Goal: Task Accomplishment & Management: Manage account settings

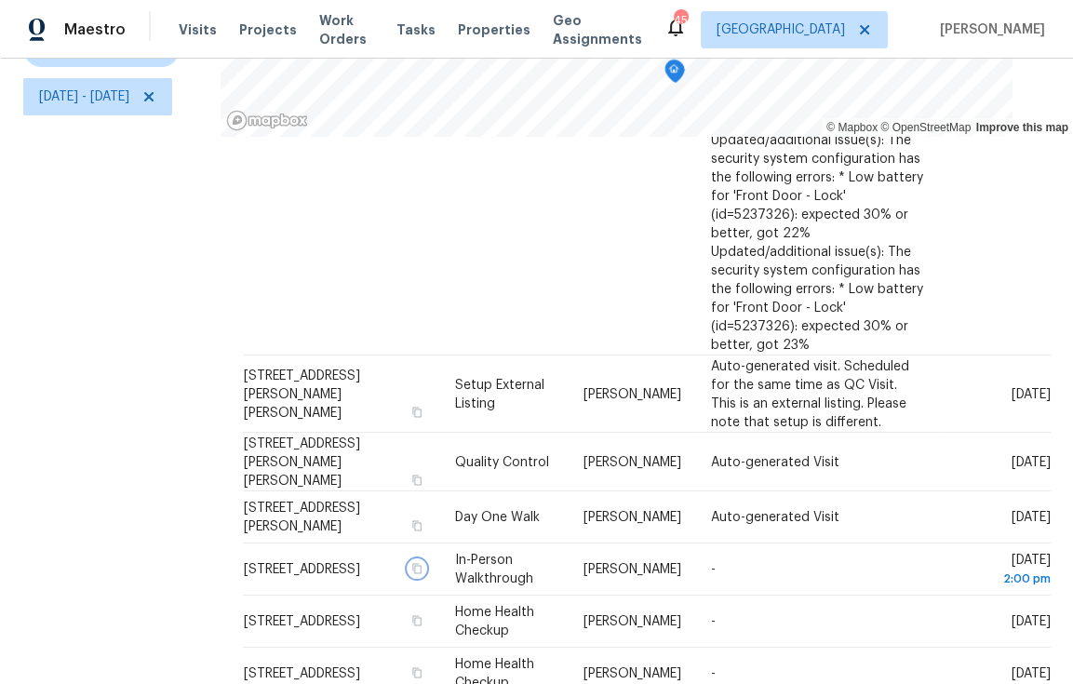
scroll to position [298, 0]
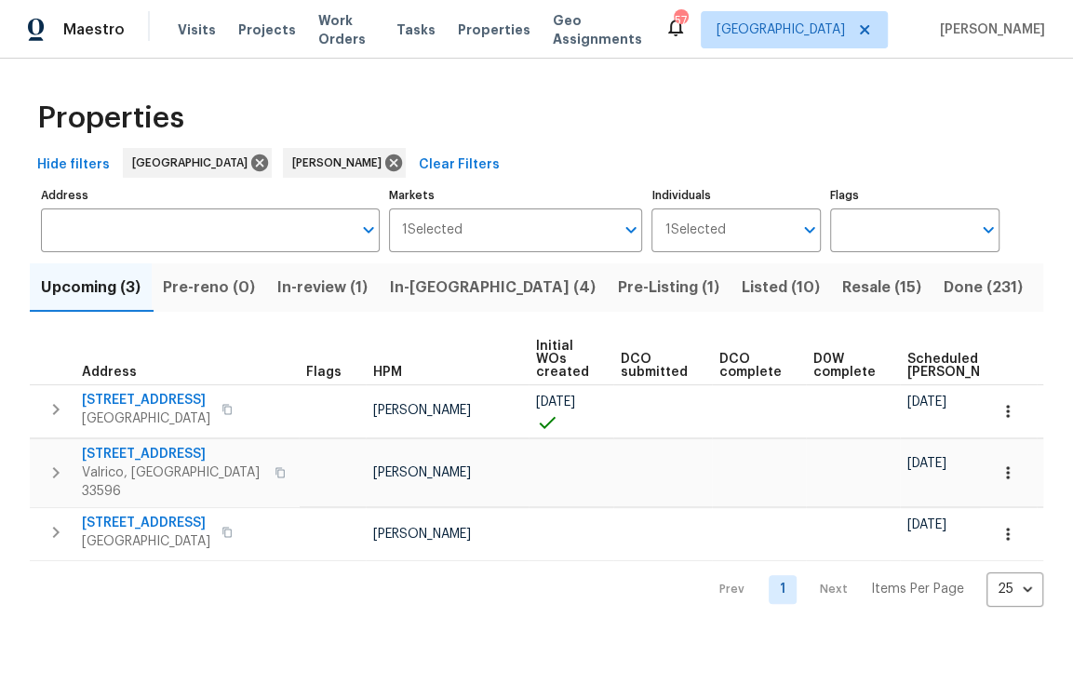
click at [442, 286] on span "In-reno (4)" at bounding box center [493, 288] width 206 height 26
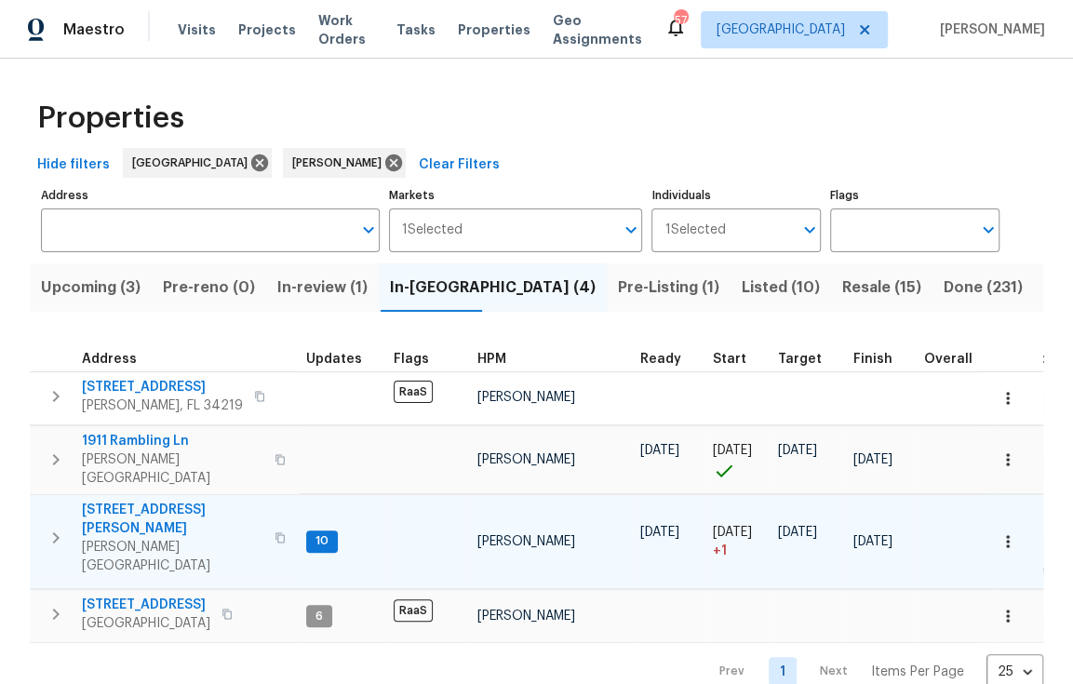
click at [150, 501] on span "1109 Bryan Rd" at bounding box center [173, 519] width 182 height 37
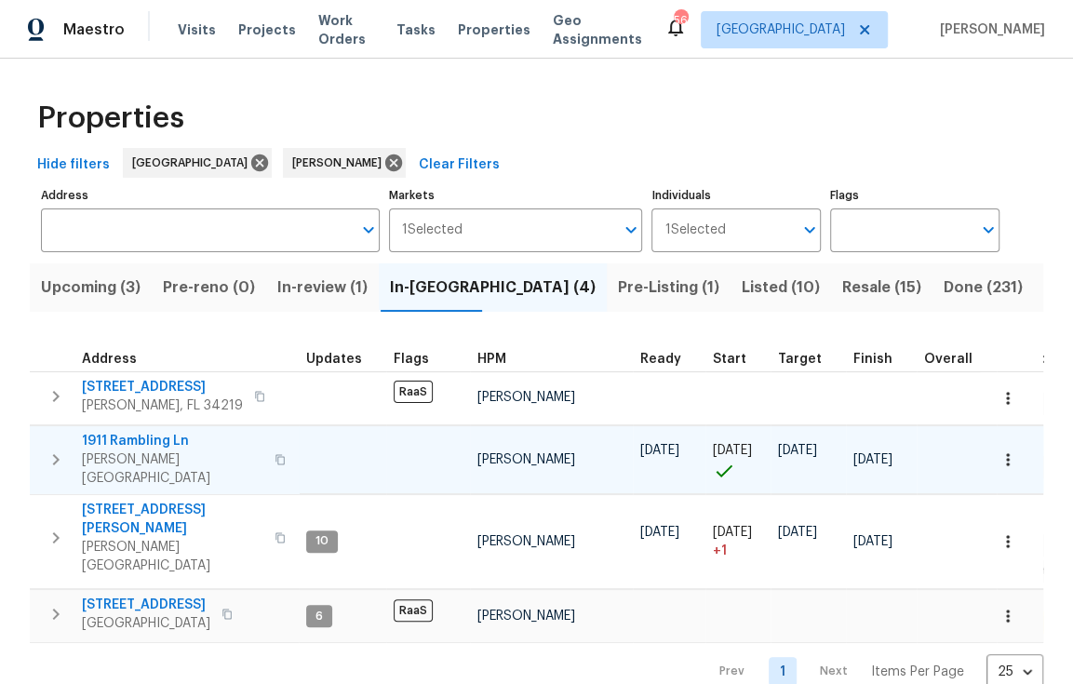
click at [132, 437] on span "1911 Rambling Ln" at bounding box center [173, 441] width 182 height 19
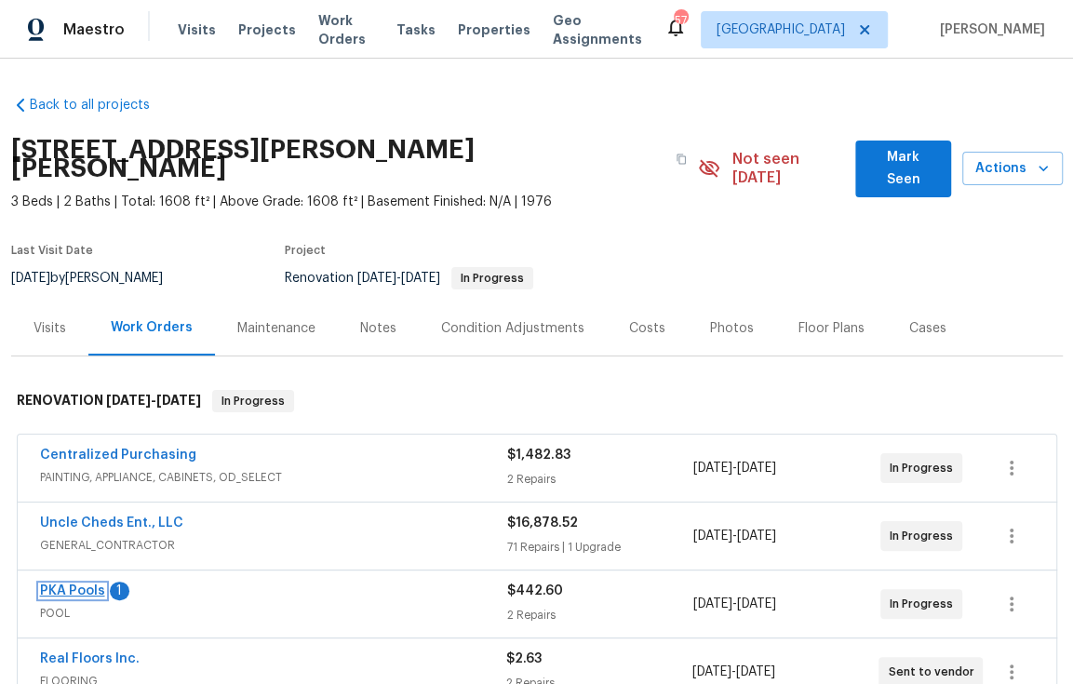
click at [74, 585] on link "PKA Pools" at bounding box center [72, 591] width 65 height 13
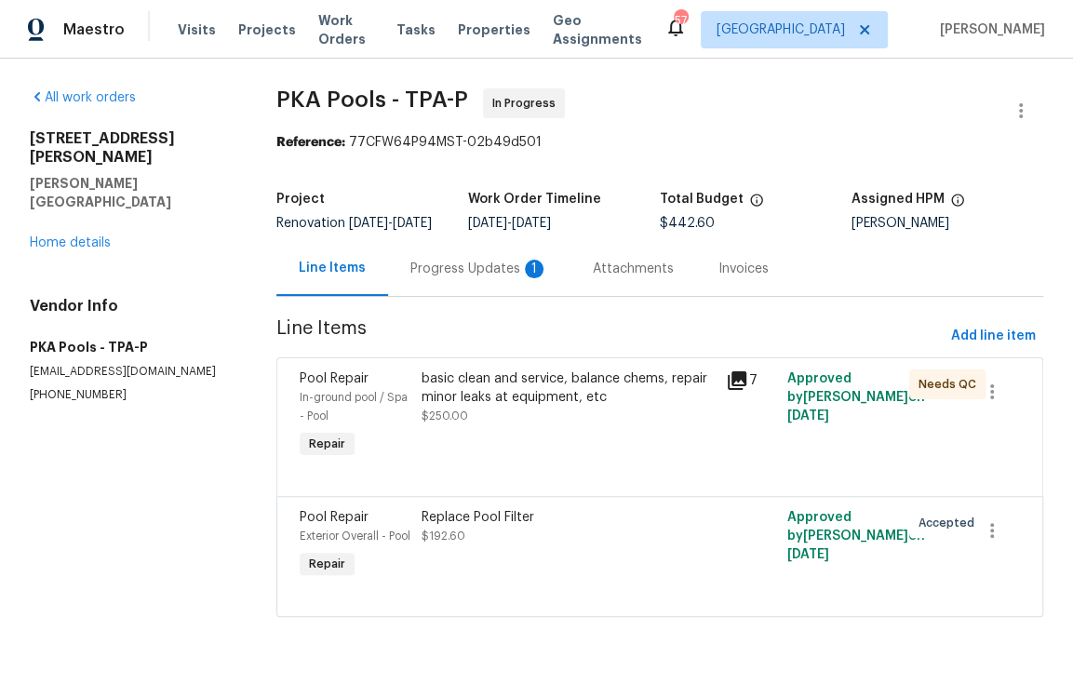
click at [485, 278] on div "Progress Updates 1" at bounding box center [479, 269] width 138 height 19
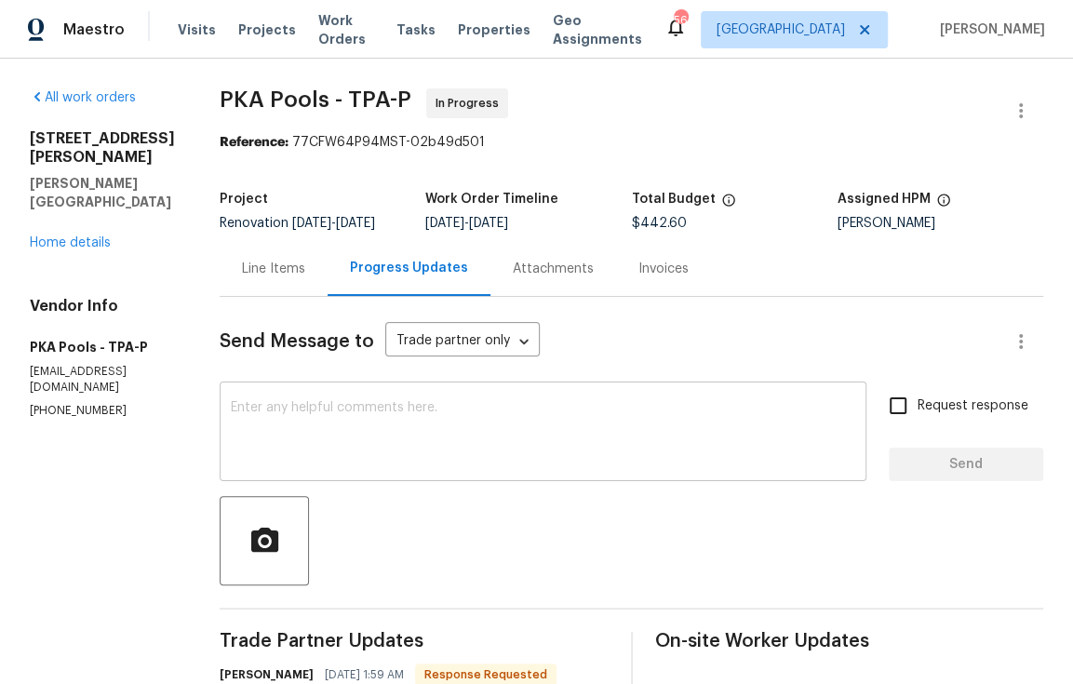
click at [346, 420] on textarea at bounding box center [543, 433] width 625 height 65
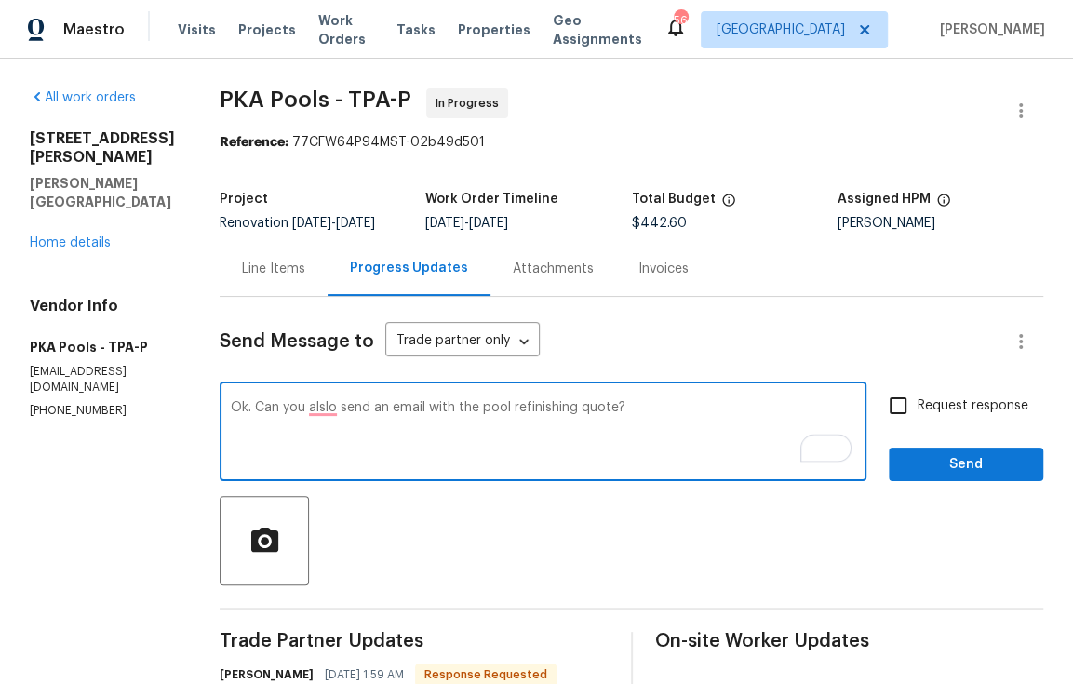
type textarea "Ok. Can you alslo send an email with the pool refinishing quote?"
click at [957, 425] on label "Request response" at bounding box center [954, 405] width 150 height 39
click at [918, 425] on input "Request response" at bounding box center [898, 405] width 39 height 39
checkbox input "true"
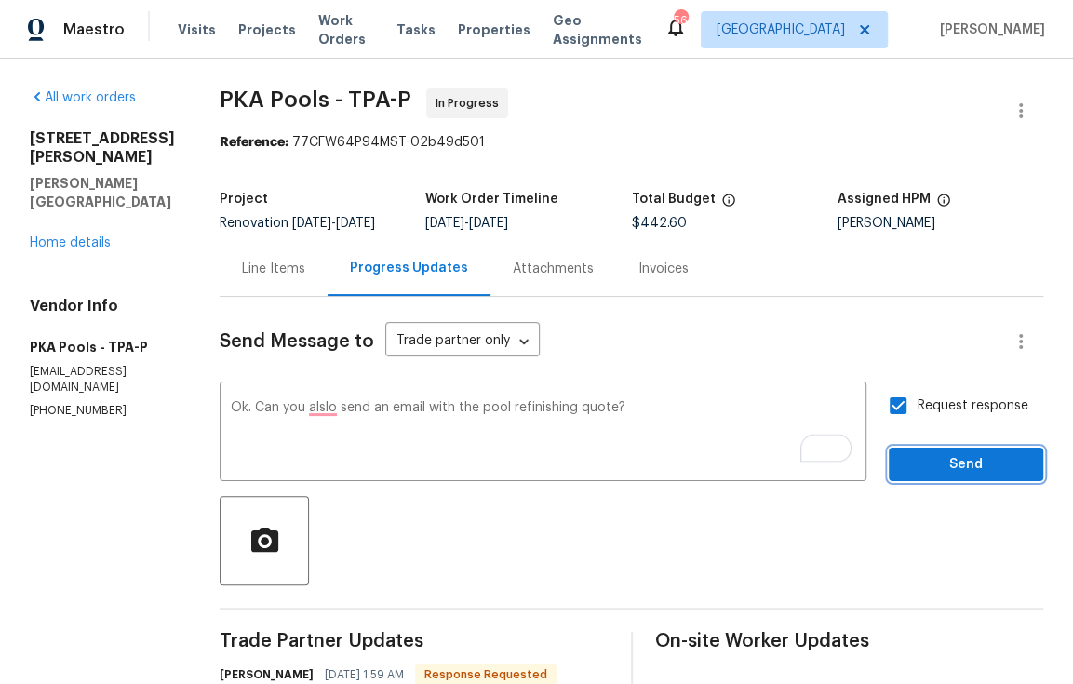
click at [975, 477] on span "Send" at bounding box center [966, 464] width 125 height 23
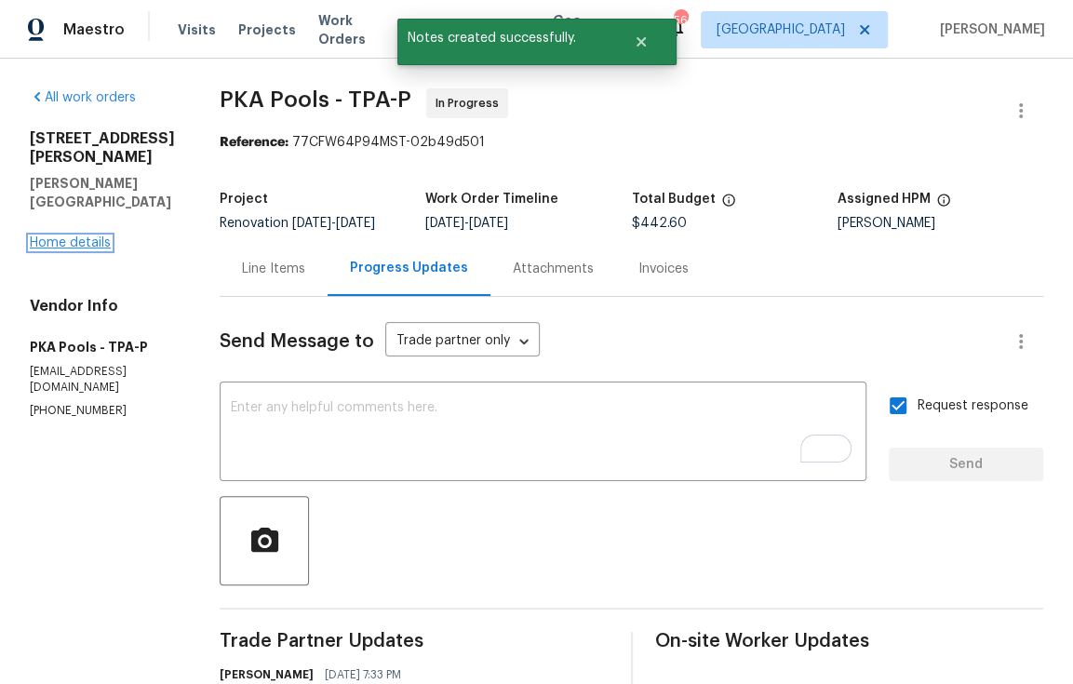
click at [93, 236] on link "Home details" at bounding box center [70, 242] width 81 height 13
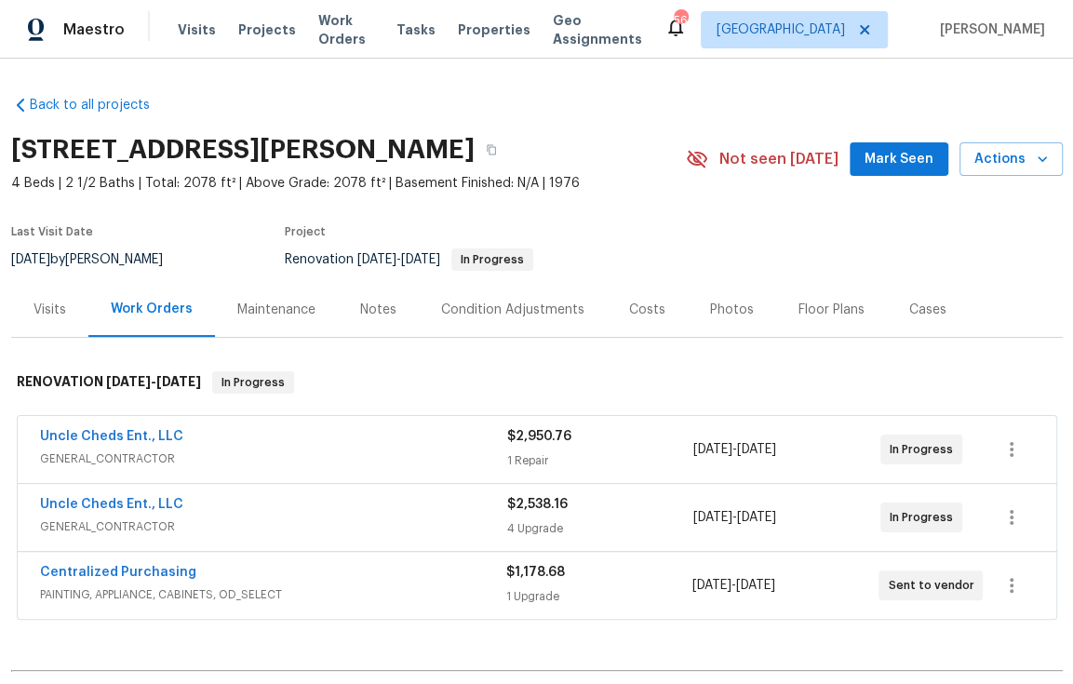
click at [373, 315] on div "Notes" at bounding box center [378, 310] width 36 height 19
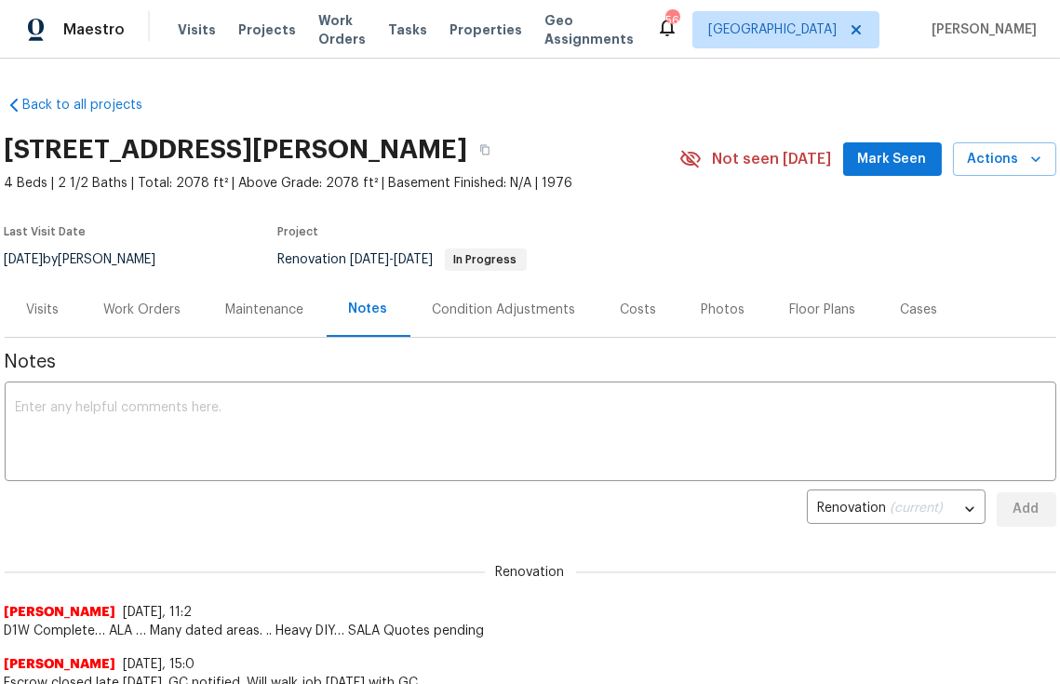
click at [164, 313] on div "Work Orders" at bounding box center [142, 310] width 77 height 19
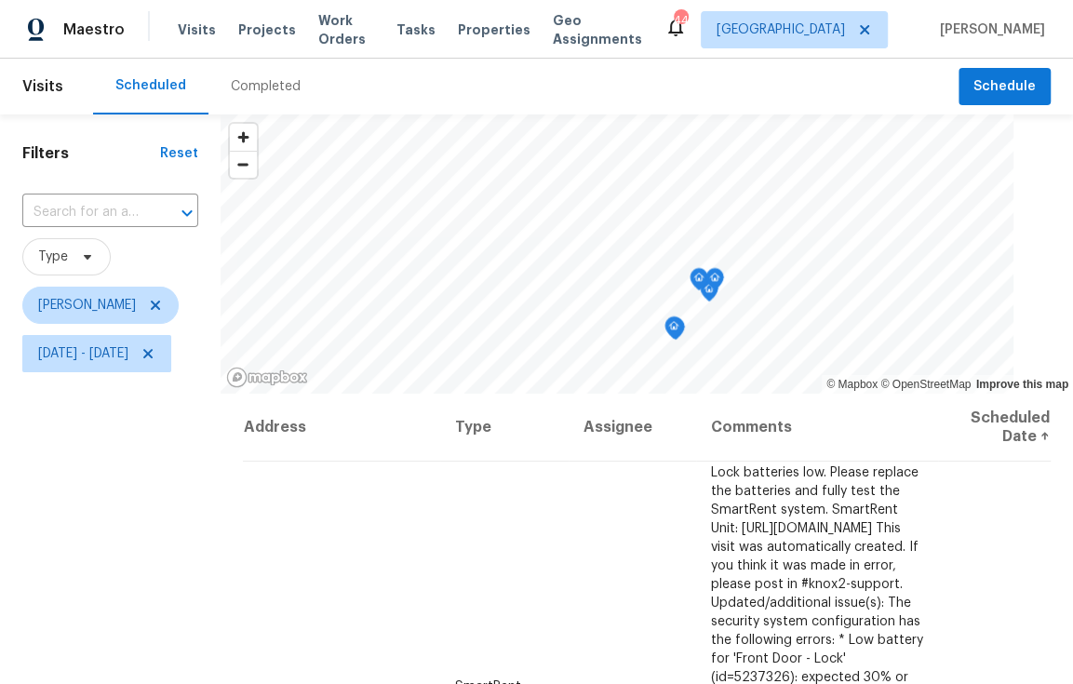
scroll to position [298, 0]
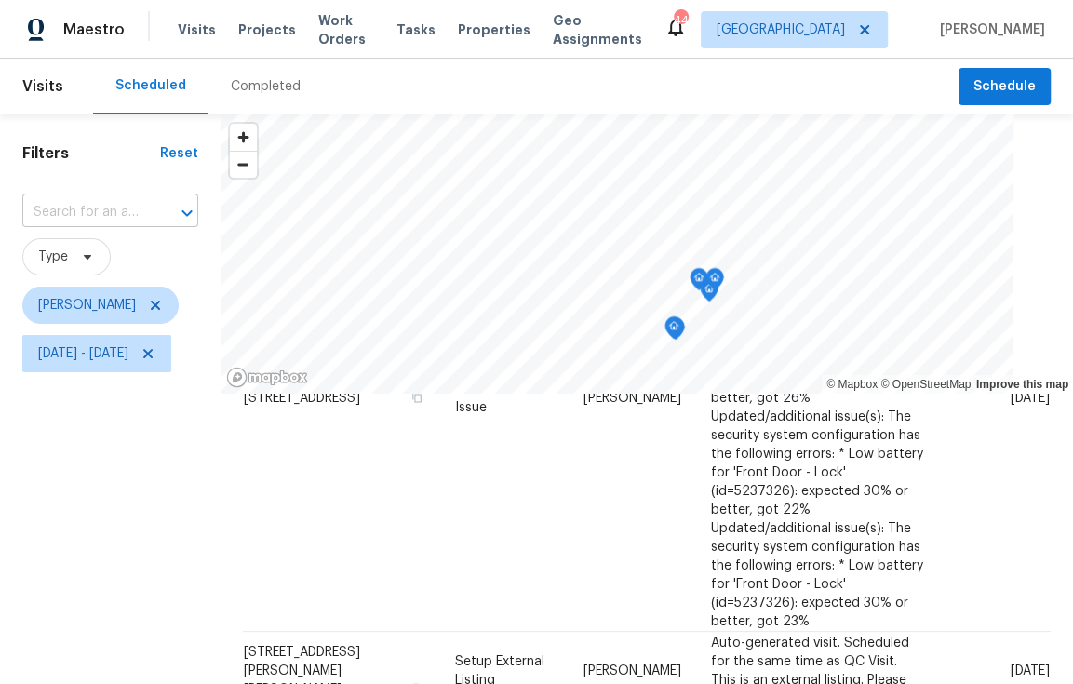
click at [142, 215] on input "text" at bounding box center [84, 212] width 124 height 29
click at [127, 154] on h1 "Filters" at bounding box center [91, 153] width 138 height 19
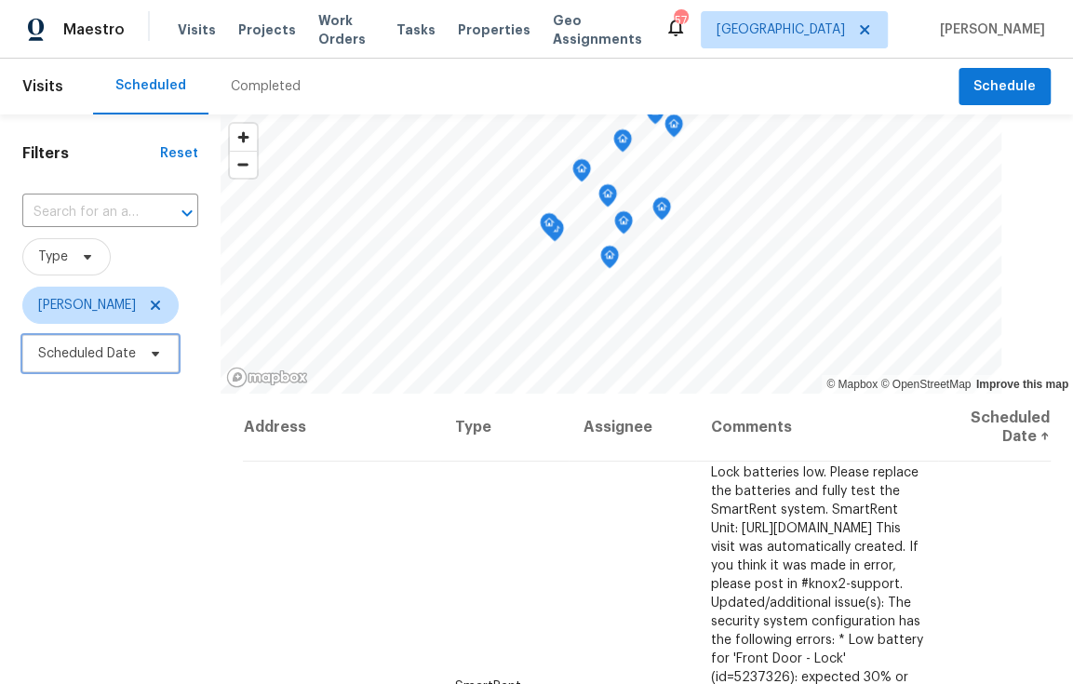
click at [81, 355] on span "Scheduled Date" at bounding box center [87, 353] width 98 height 19
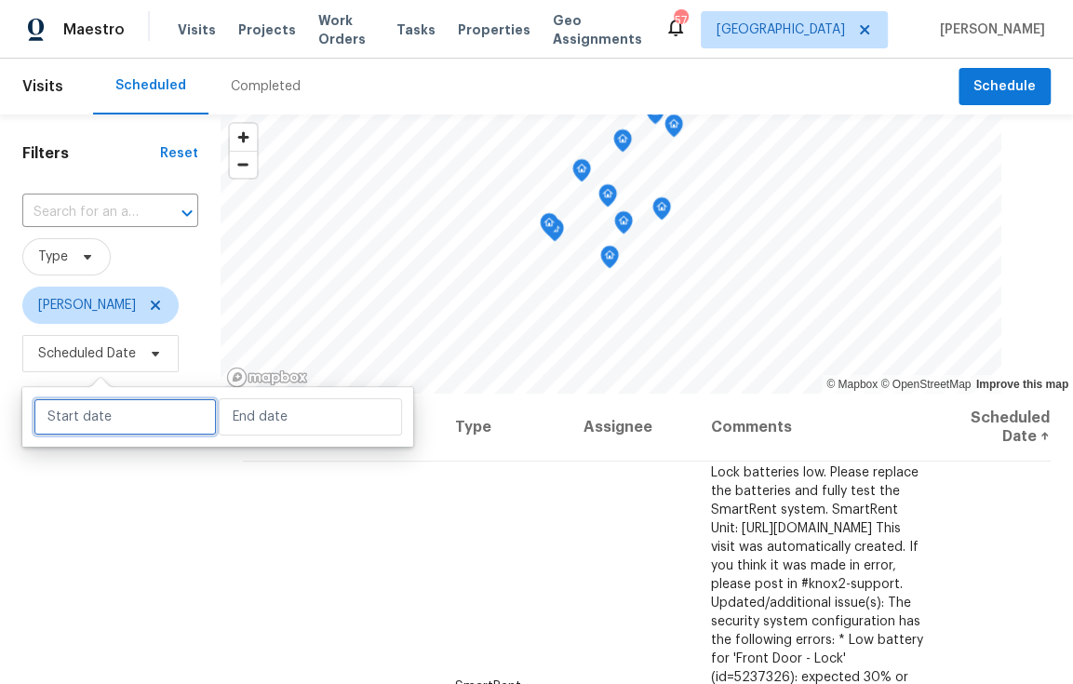
select select "8"
select select "2025"
select select "9"
select select "2025"
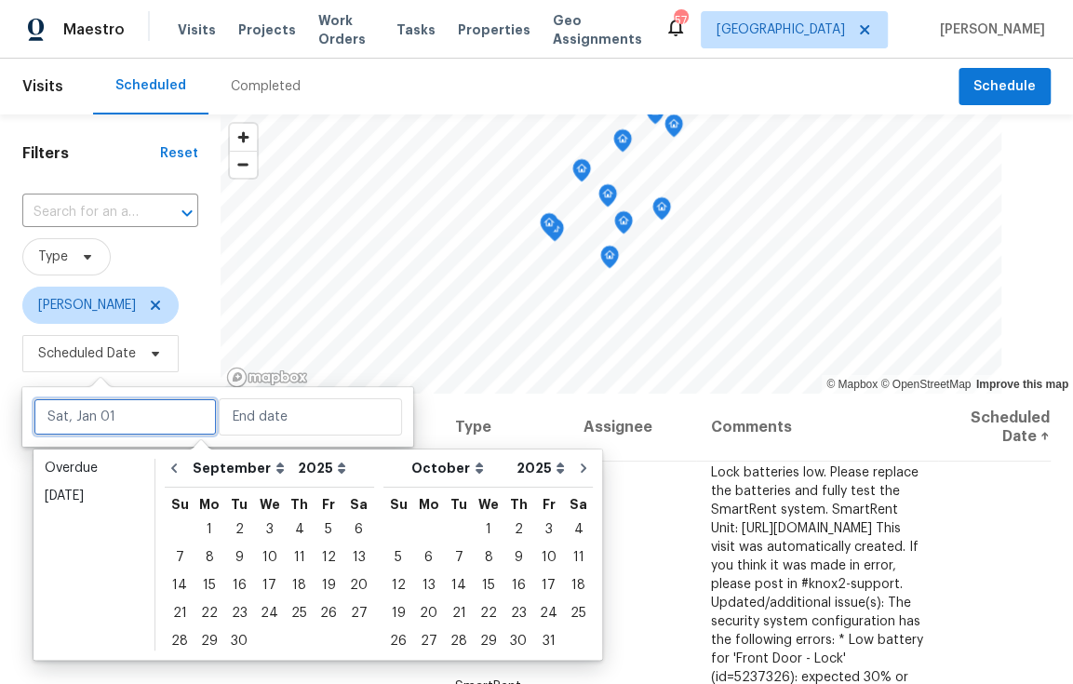
click at [96, 424] on input "text" at bounding box center [125, 416] width 183 height 37
click at [92, 469] on div "Overdue" at bounding box center [94, 468] width 99 height 19
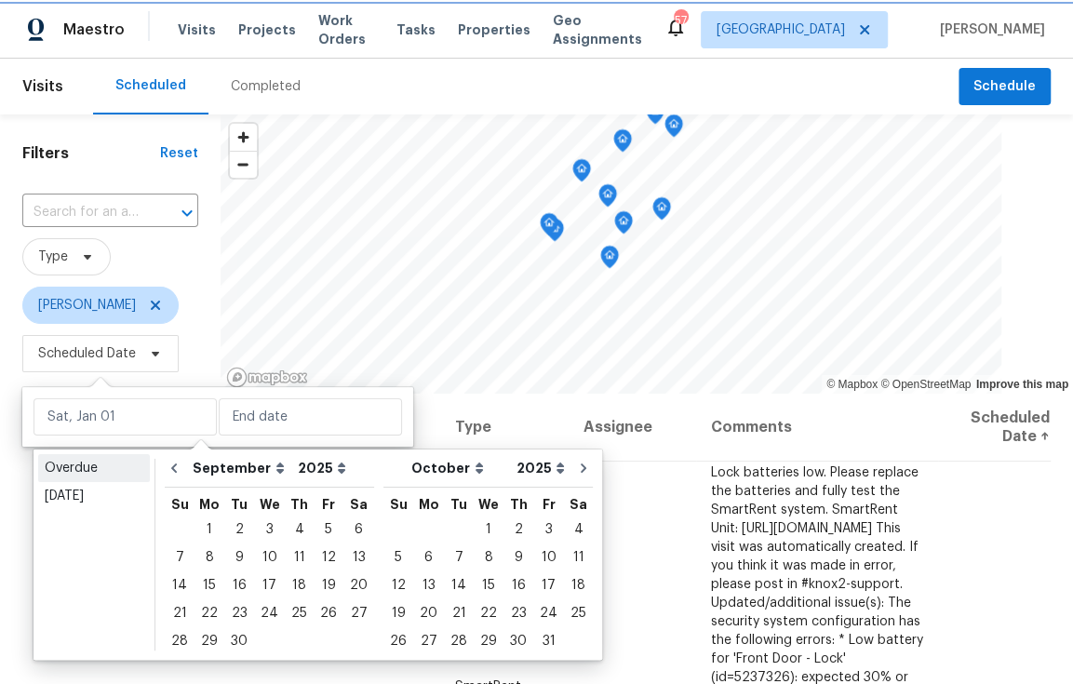
type input "[DATE]"
select select "7"
select select "8"
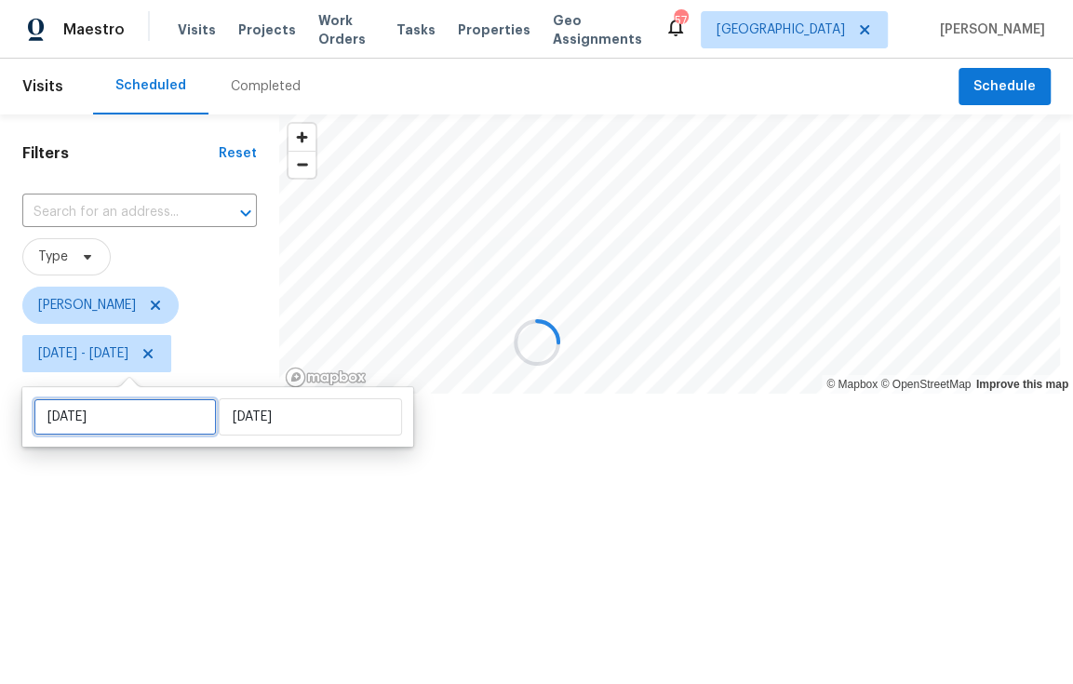
select select "7"
select select "2025"
select select "8"
select select "2025"
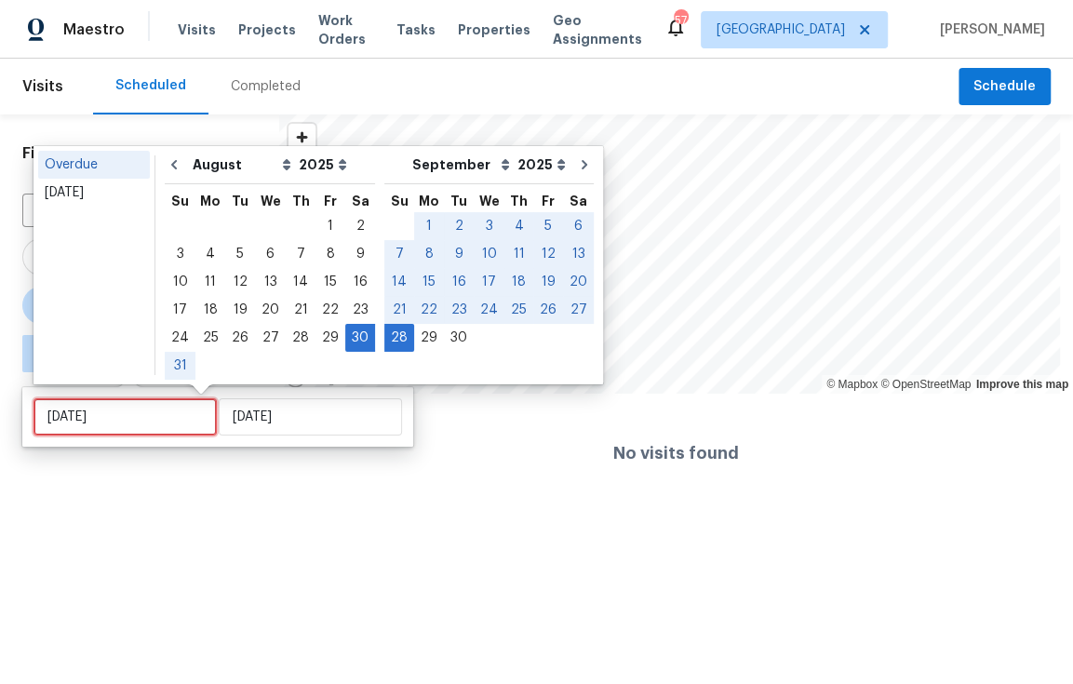
click at [93, 418] on input "[DATE]" at bounding box center [125, 416] width 183 height 37
click at [88, 191] on div "[DATE]" at bounding box center [94, 192] width 99 height 19
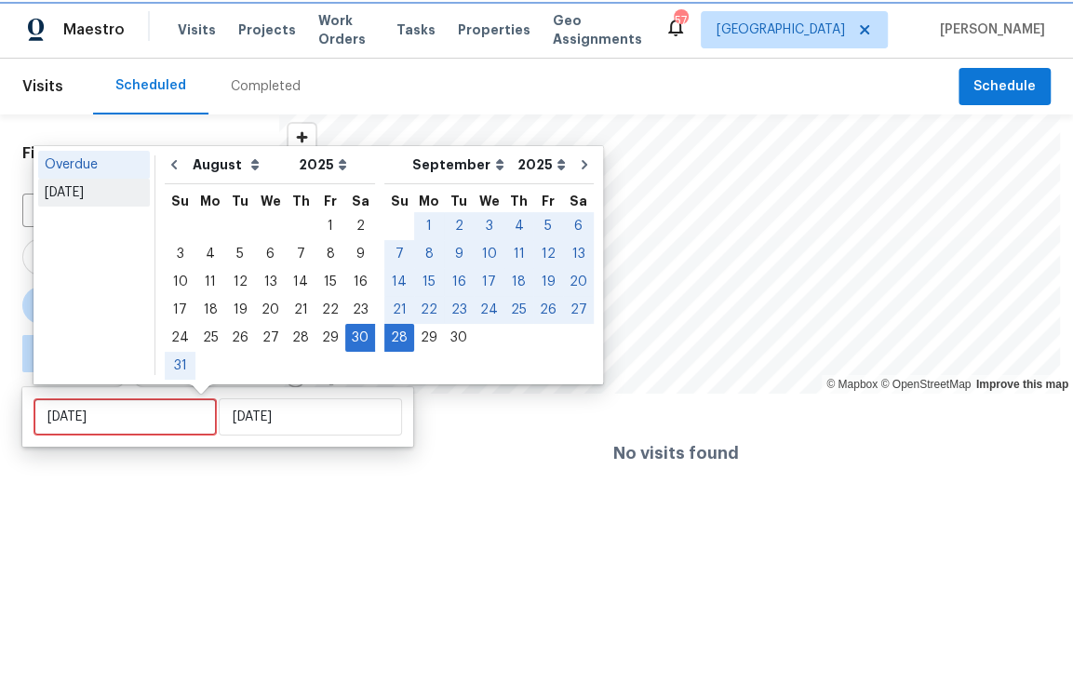
type input "[DATE]"
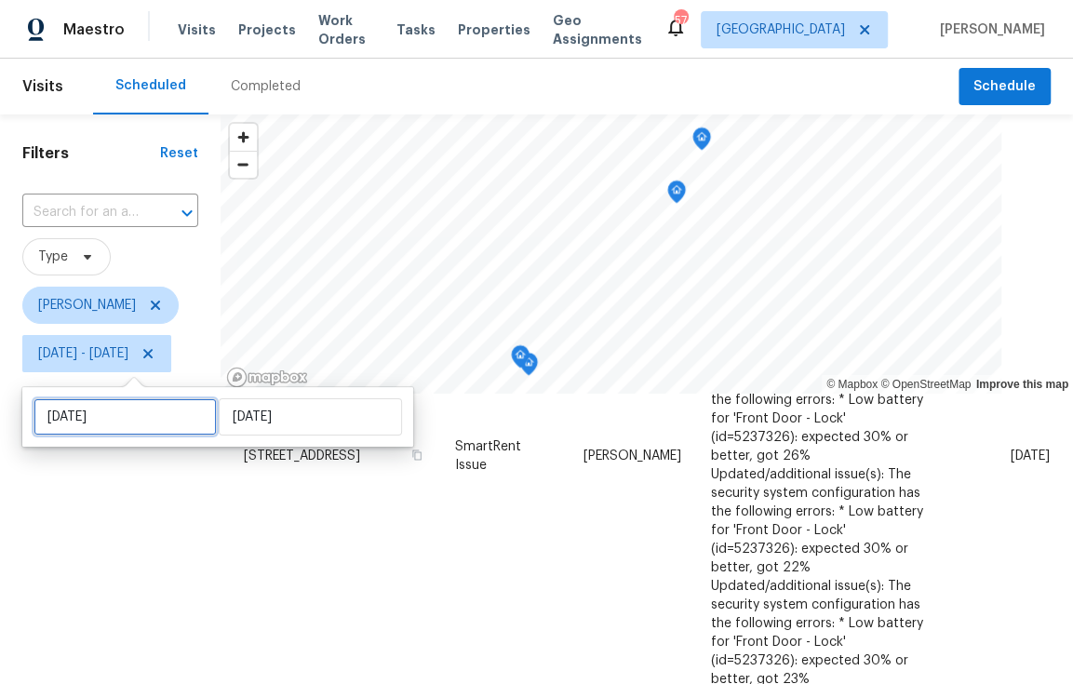
select select "8"
select select "2025"
select select "9"
select select "2025"
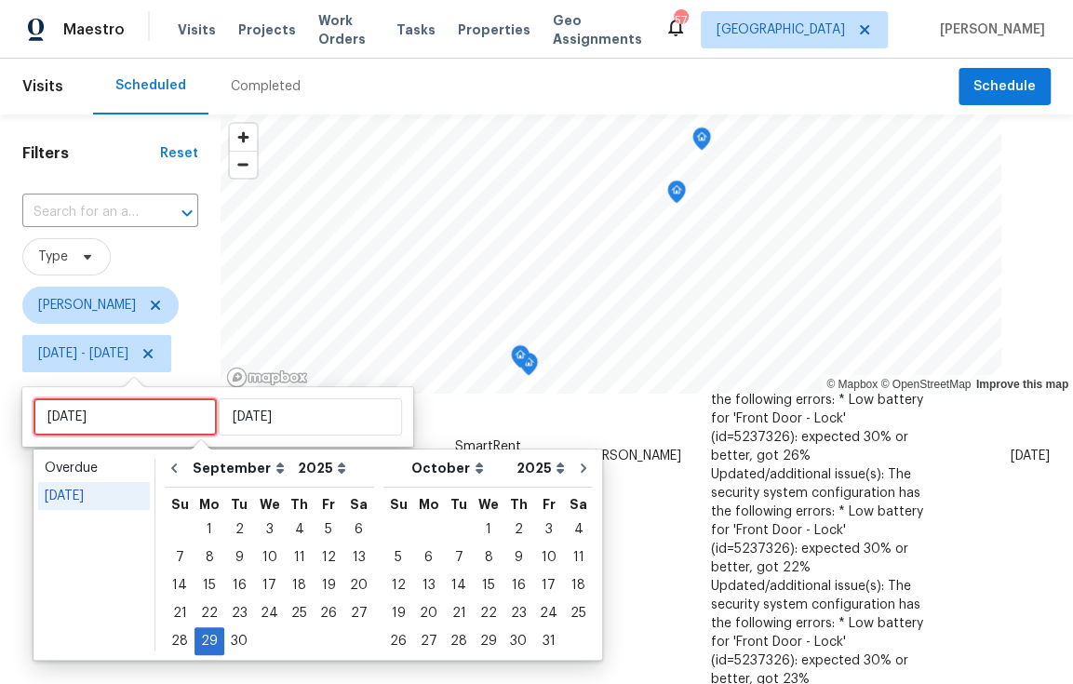
click at [110, 435] on input "[DATE]" at bounding box center [125, 416] width 183 height 37
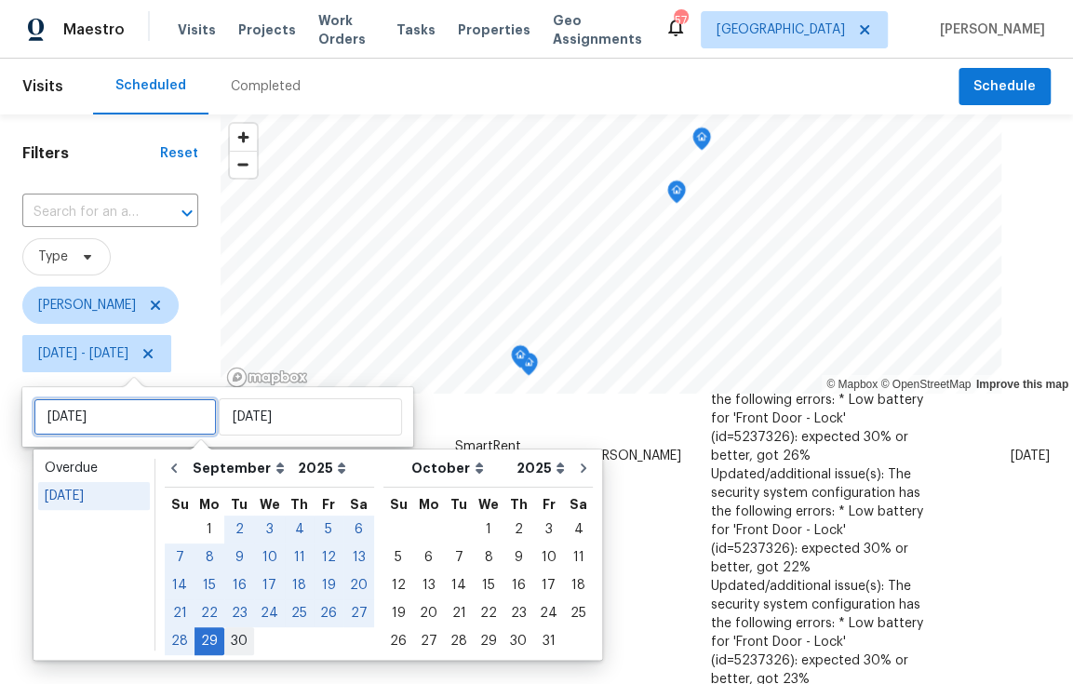
type input "[DATE]"
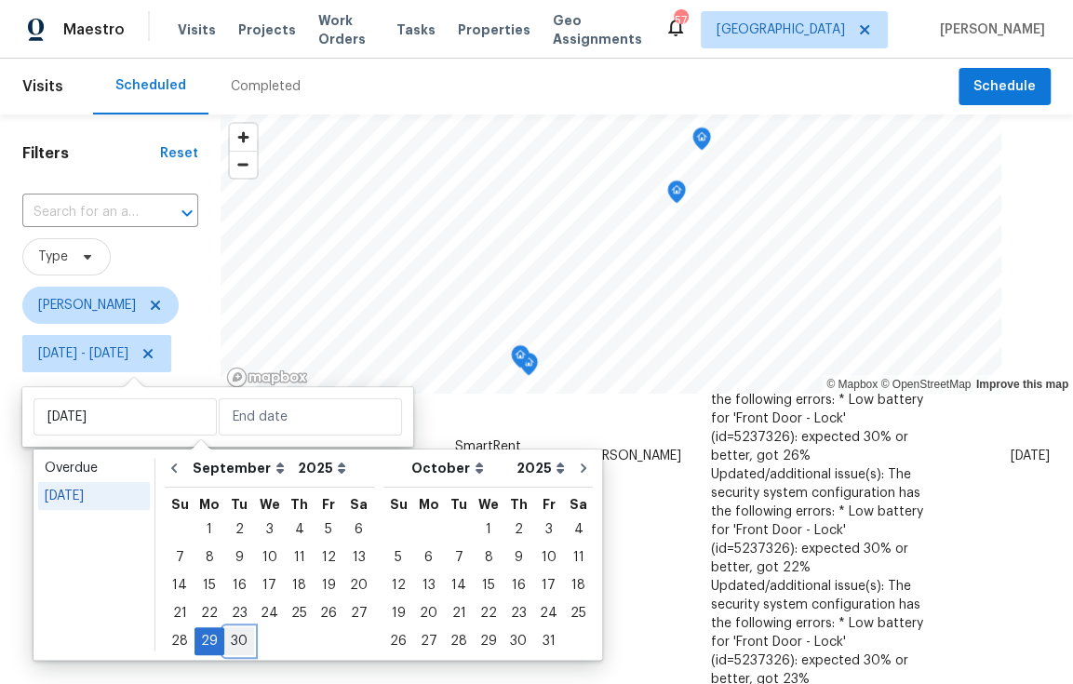
click at [235, 639] on div "30" at bounding box center [239, 641] width 30 height 26
type input "[DATE]"
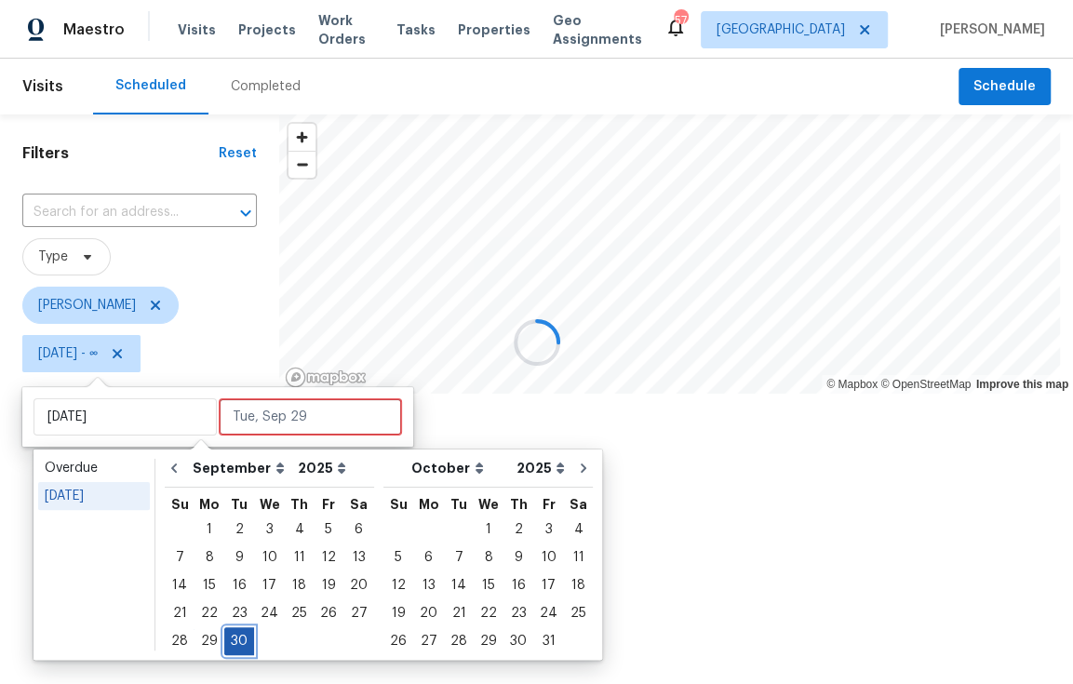
click at [235, 639] on div "30" at bounding box center [239, 641] width 30 height 26
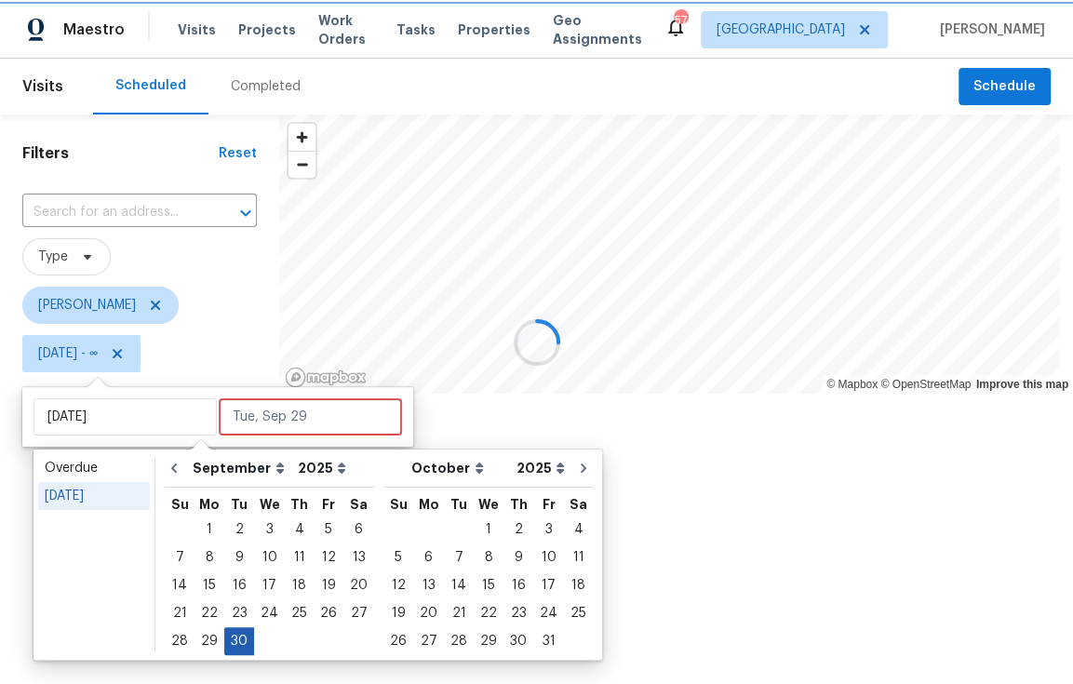
type input "[DATE]"
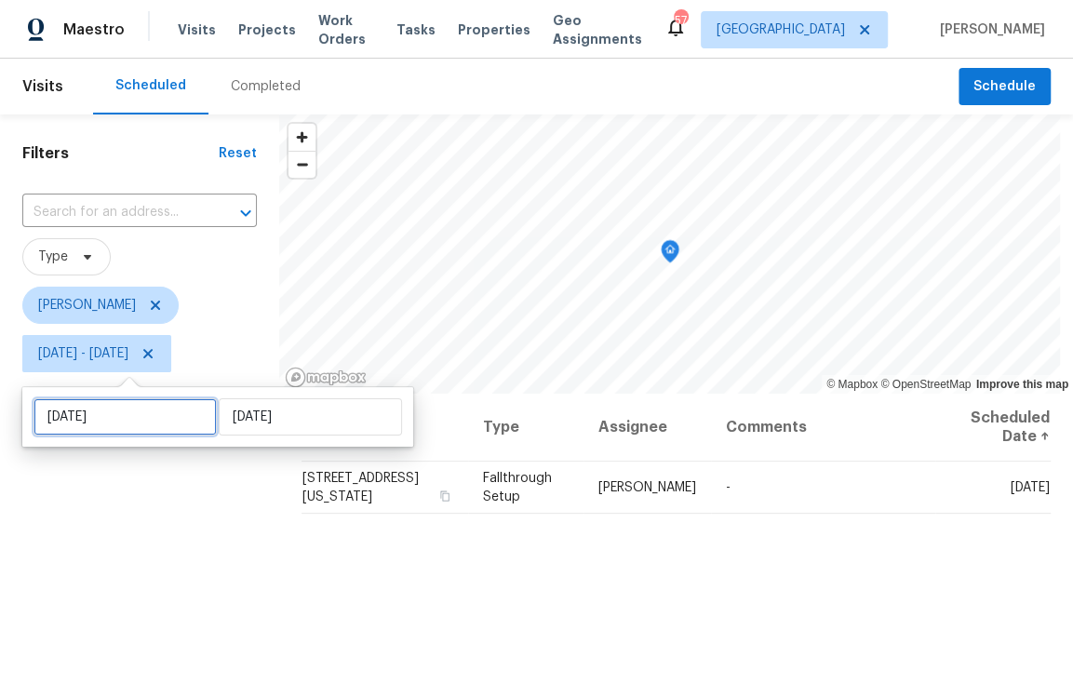
click at [141, 408] on input "[DATE]" at bounding box center [125, 416] width 183 height 37
select select "8"
select select "2025"
select select "9"
select select "2025"
